Goal: Task Accomplishment & Management: Complete application form

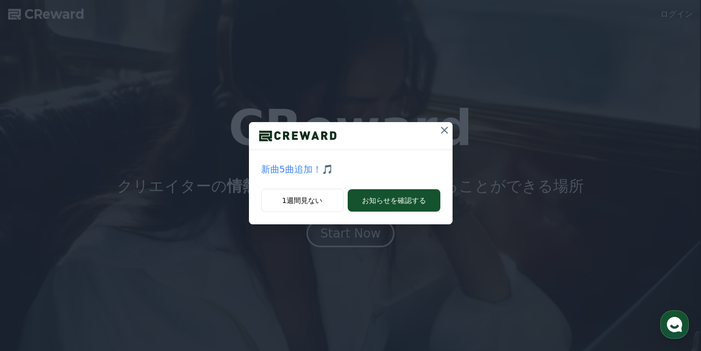
click at [442, 133] on icon at bounding box center [444, 130] width 12 height 12
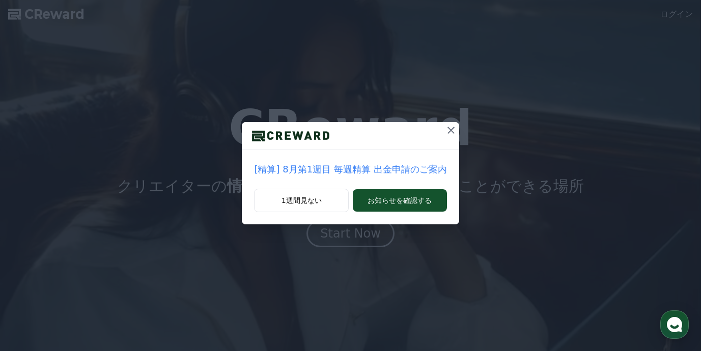
click at [449, 132] on icon at bounding box center [451, 130] width 12 height 12
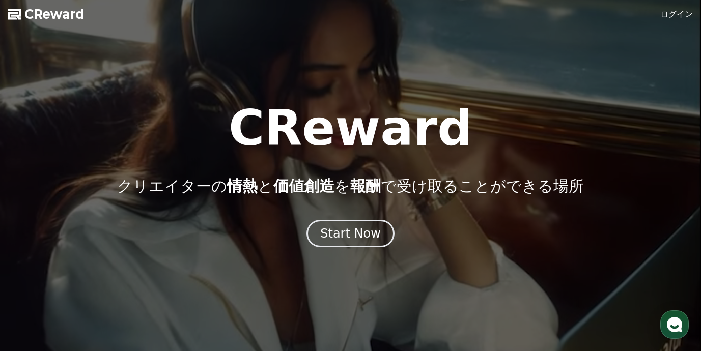
click at [675, 14] on link "ログイン" at bounding box center [676, 14] width 33 height 12
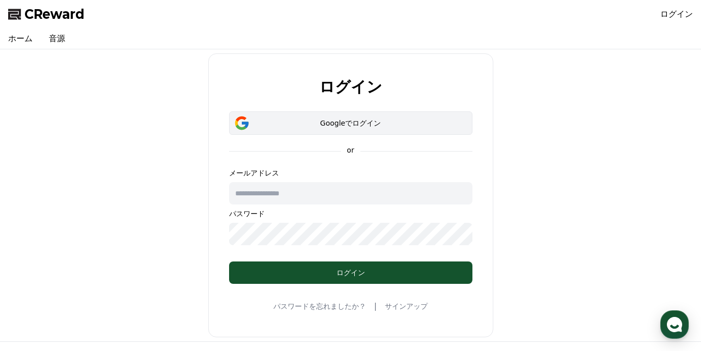
click at [339, 124] on div "Googleでログイン" at bounding box center [351, 123] width 214 height 10
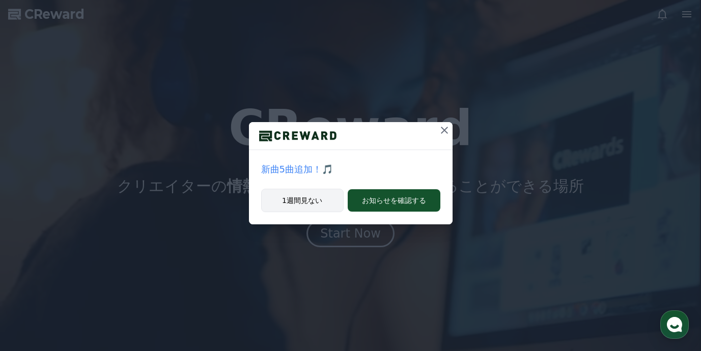
click at [316, 202] on button "1週間見ない" at bounding box center [302, 200] width 82 height 23
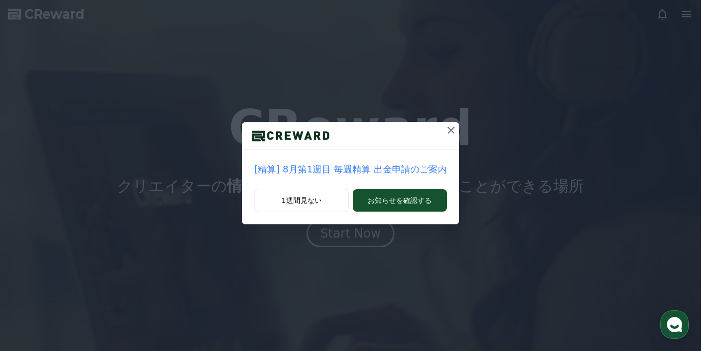
click at [445, 128] on icon at bounding box center [451, 130] width 12 height 12
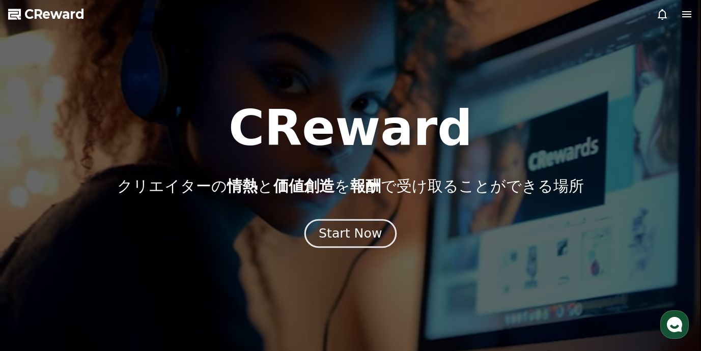
click at [359, 243] on button "Start Now" at bounding box center [350, 233] width 92 height 29
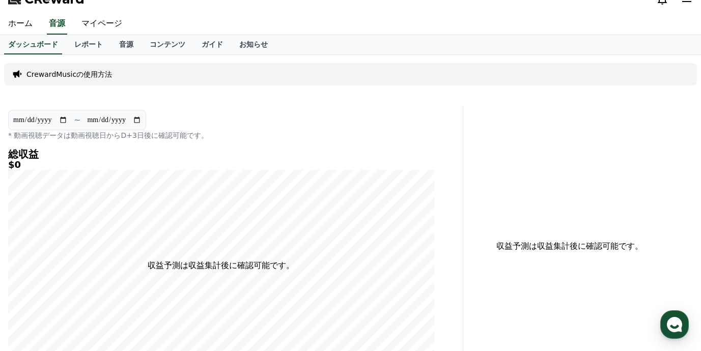
scroll to position [18, 0]
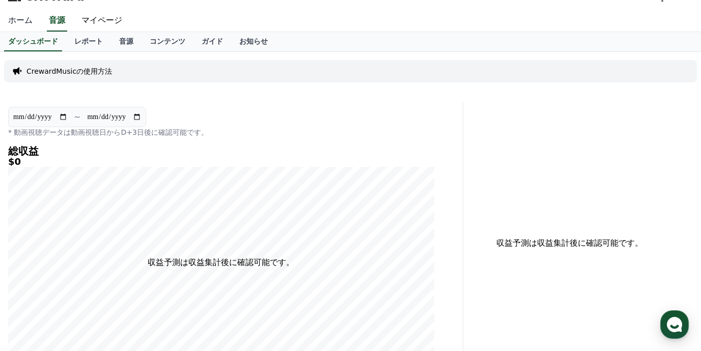
click at [21, 23] on link "ホーム" at bounding box center [20, 20] width 41 height 21
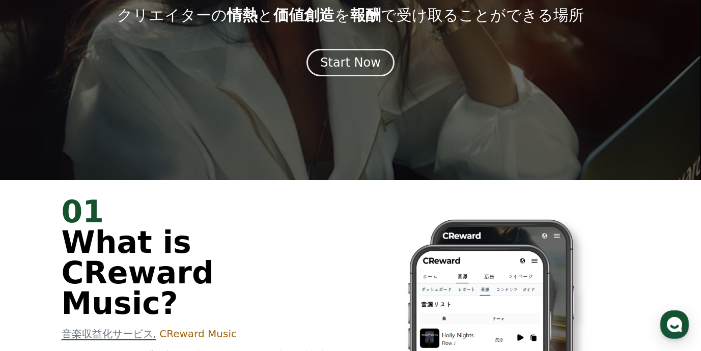
scroll to position [177, 0]
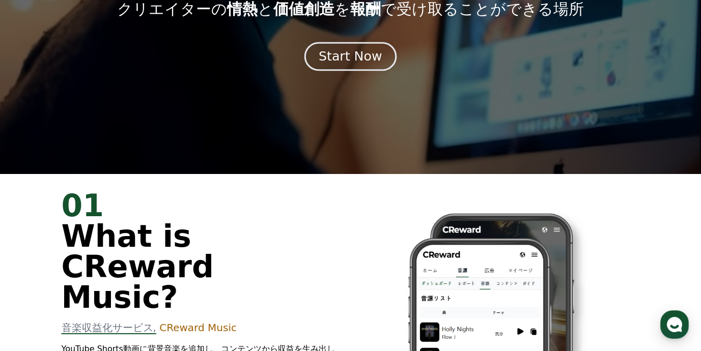
click at [347, 64] on div "Start Now" at bounding box center [350, 56] width 63 height 17
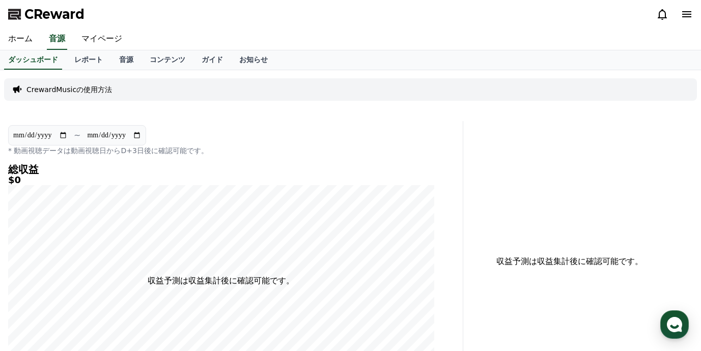
click at [679, 19] on div at bounding box center [674, 14] width 37 height 12
click at [688, 15] on icon at bounding box center [687, 14] width 12 height 12
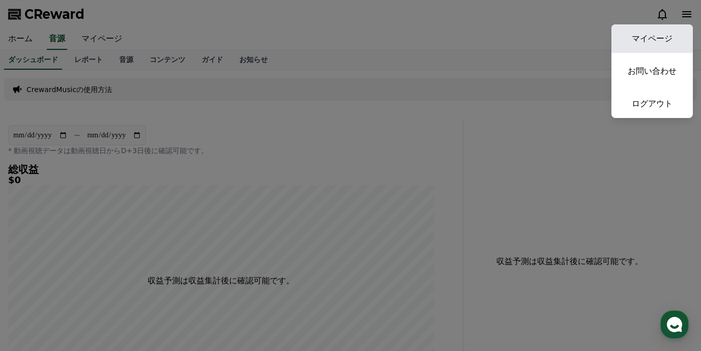
click at [658, 40] on link "マイページ" at bounding box center [651, 38] width 81 height 29
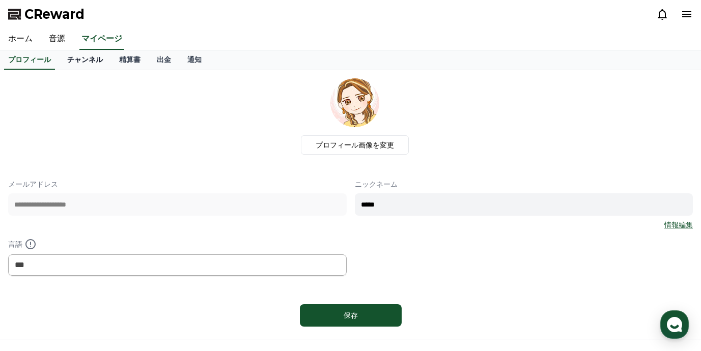
click at [92, 62] on link "チャンネル" at bounding box center [85, 59] width 52 height 19
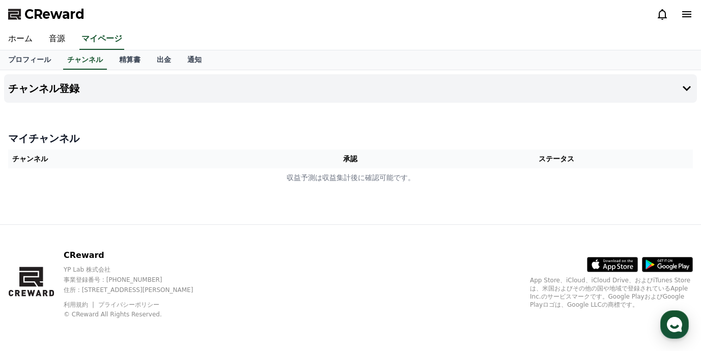
click at [37, 157] on th "チャンネル" at bounding box center [144, 159] width 273 height 19
click at [24, 37] on link "ホーム" at bounding box center [20, 39] width 41 height 21
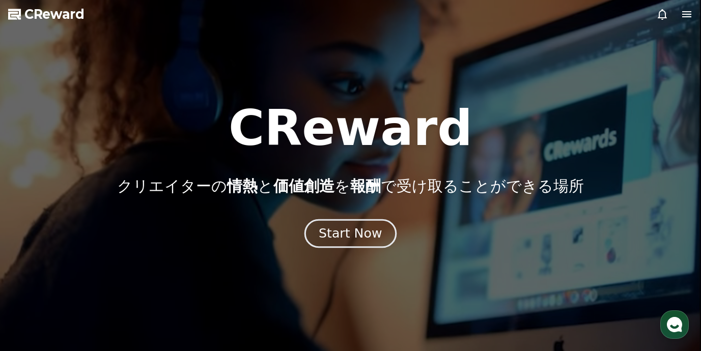
click at [366, 239] on div "Start Now" at bounding box center [350, 233] width 63 height 17
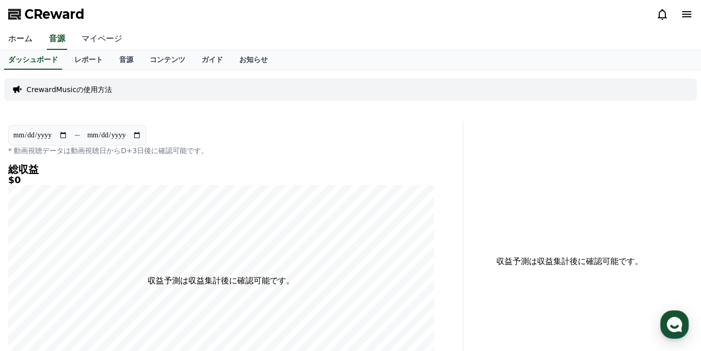
click at [89, 39] on link "マイページ" at bounding box center [101, 39] width 57 height 21
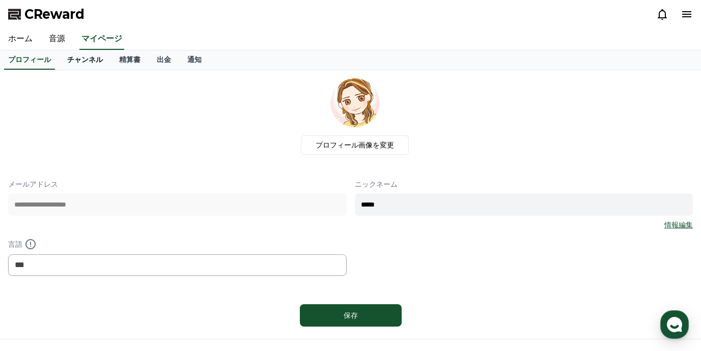
click at [91, 58] on link "チャンネル" at bounding box center [85, 59] width 52 height 19
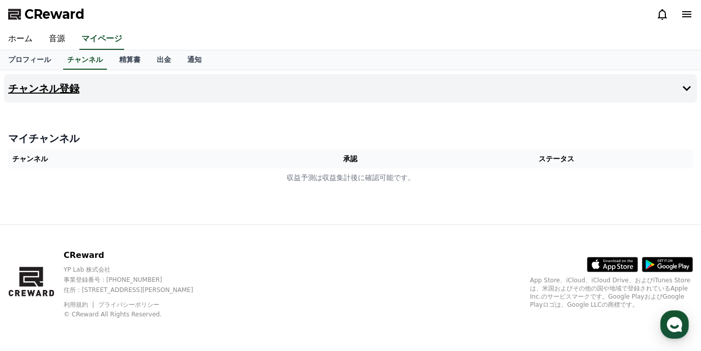
click at [63, 95] on button "チャンネル登録" at bounding box center [350, 88] width 693 height 29
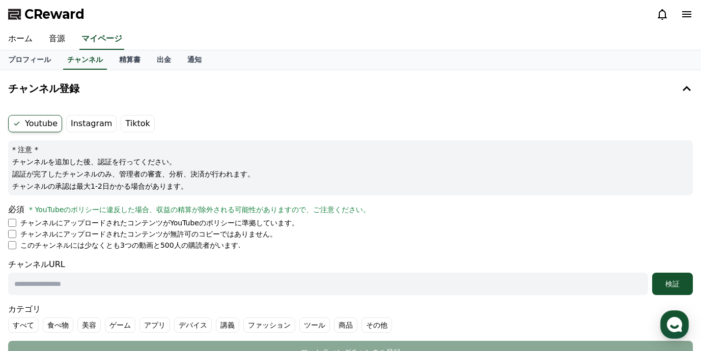
click at [89, 125] on label "Instagram" at bounding box center [91, 123] width 50 height 17
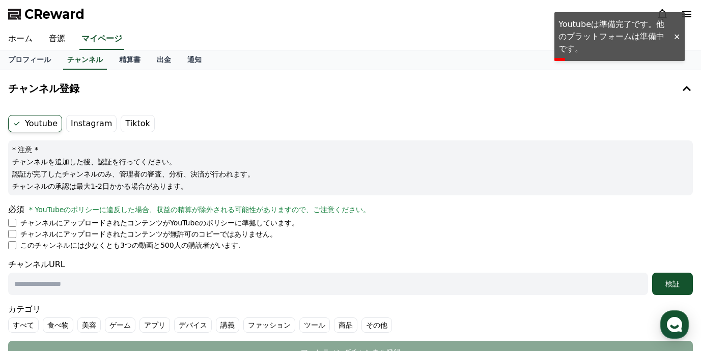
click at [87, 125] on label "Instagram" at bounding box center [91, 123] width 50 height 17
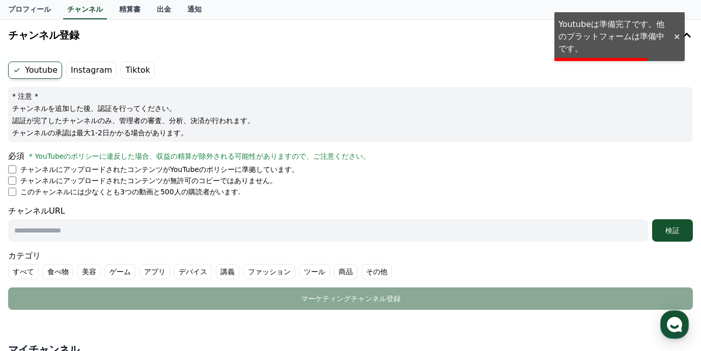
scroll to position [56, 0]
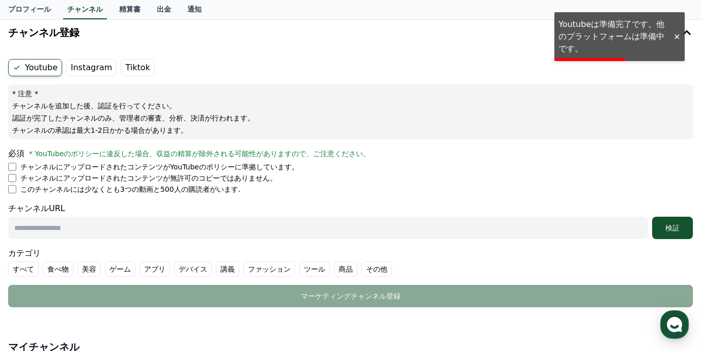
click at [17, 169] on li "チャンネルにアップロードされたコンテンツがYouTubeのポリシーに準拠しています。" at bounding box center [350, 167] width 685 height 10
click at [11, 182] on li "チャンネルにアップロードされたコンテンツが無許可のコピーではありません。" at bounding box center [350, 178] width 685 height 10
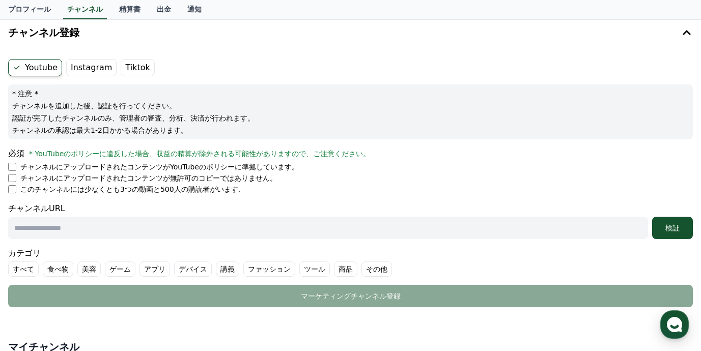
click at [54, 227] on input "text" at bounding box center [328, 228] width 640 height 22
click at [152, 222] on input "text" at bounding box center [328, 228] width 640 height 22
paste input "**********"
type input "**********"
click at [672, 229] on div "検証" at bounding box center [672, 228] width 33 height 10
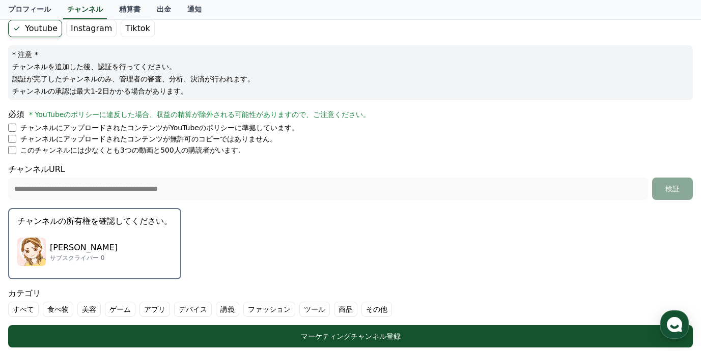
scroll to position [68, 0]
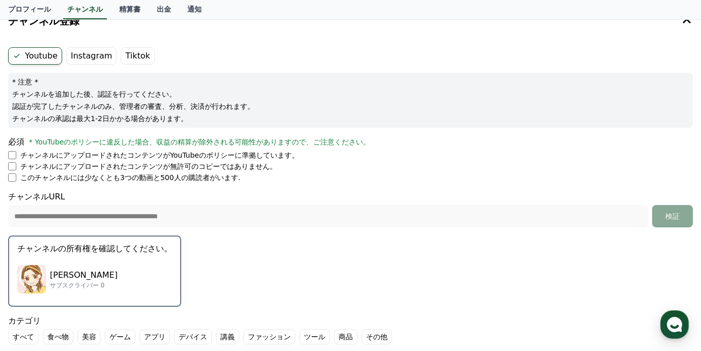
click at [133, 257] on button "チャンネルの所有権を確認してください。 飯田真子 サブスクライバー 0" at bounding box center [94, 271] width 173 height 71
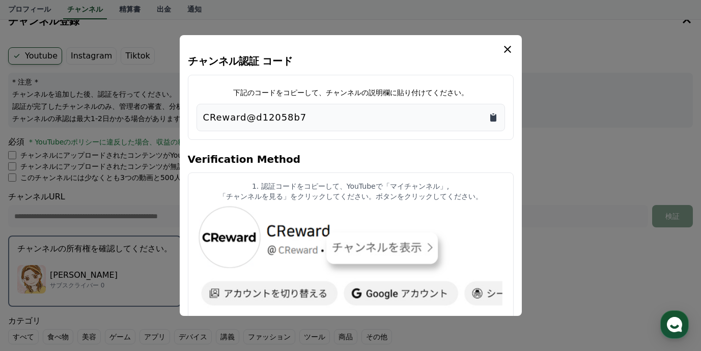
click at [495, 117] on icon "Copy to clipboard" at bounding box center [493, 118] width 6 height 8
